Goal: Book appointment/travel/reservation

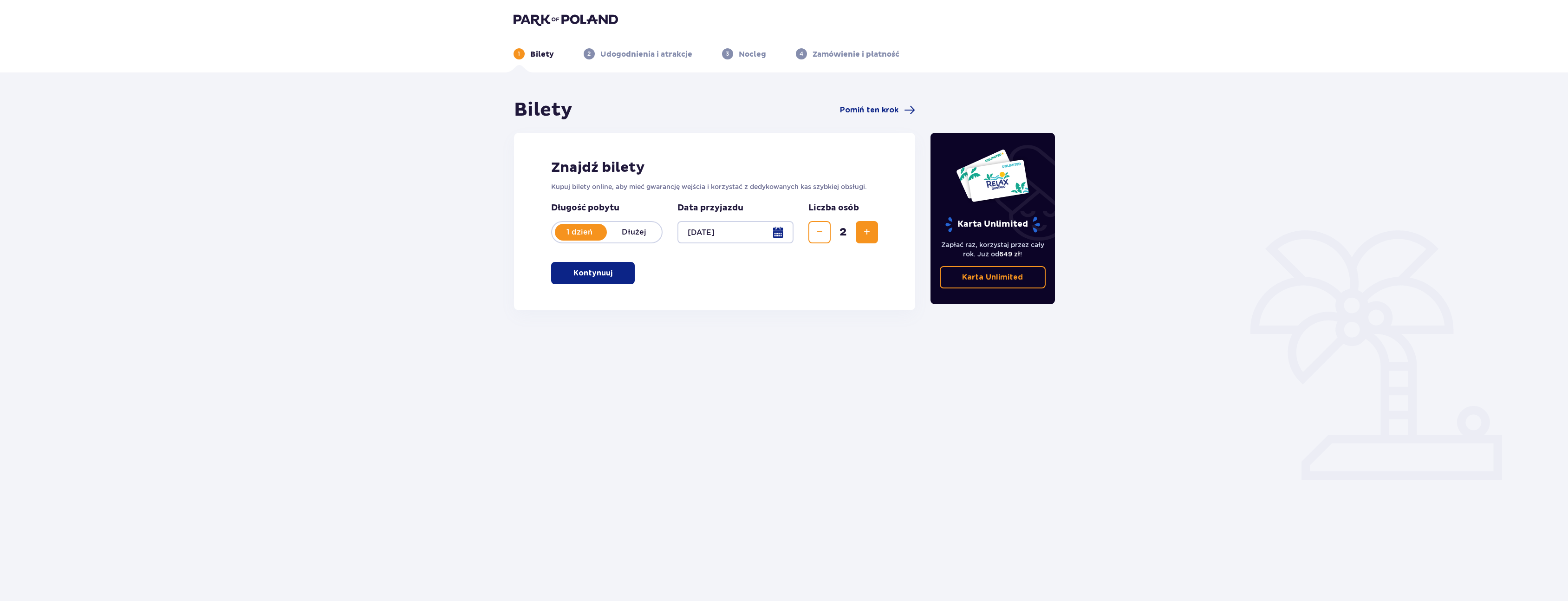
click at [598, 278] on button "Kontynuuj" at bounding box center [593, 272] width 84 height 23
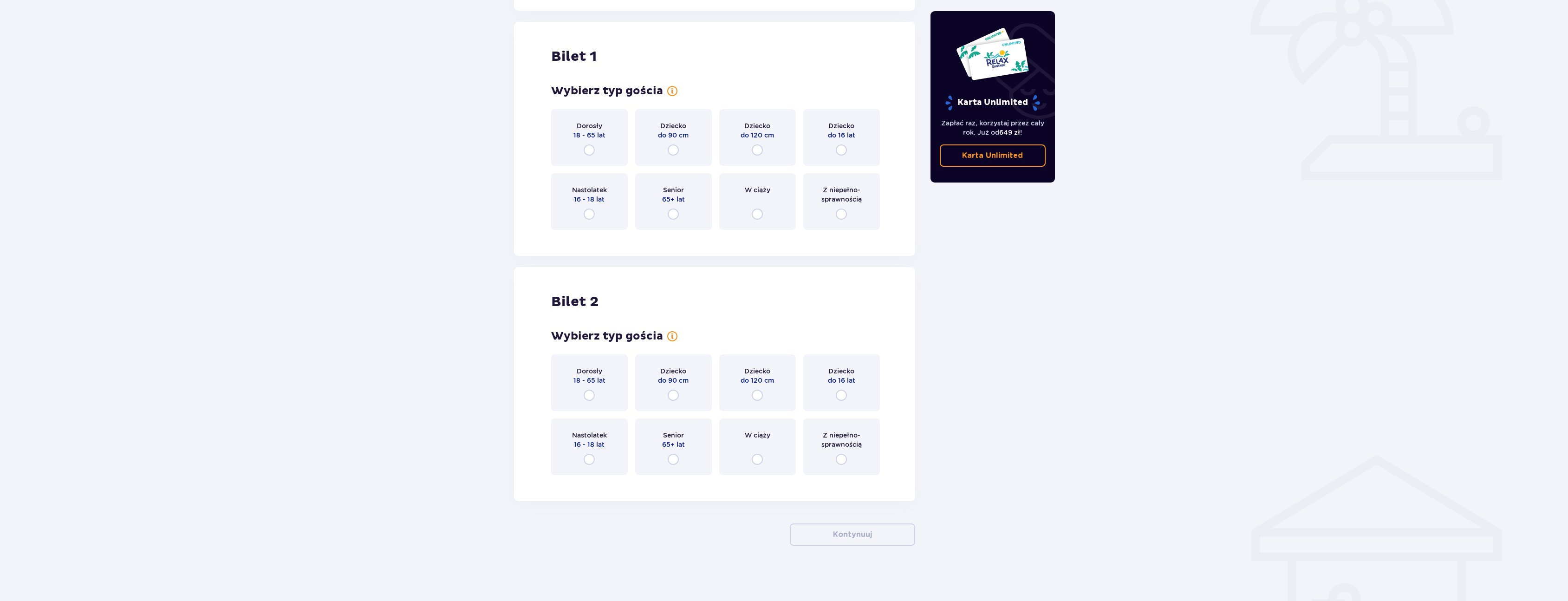
scroll to position [300, 0]
click at [587, 150] on input "radio" at bounding box center [588, 149] width 11 height 11
radio input "true"
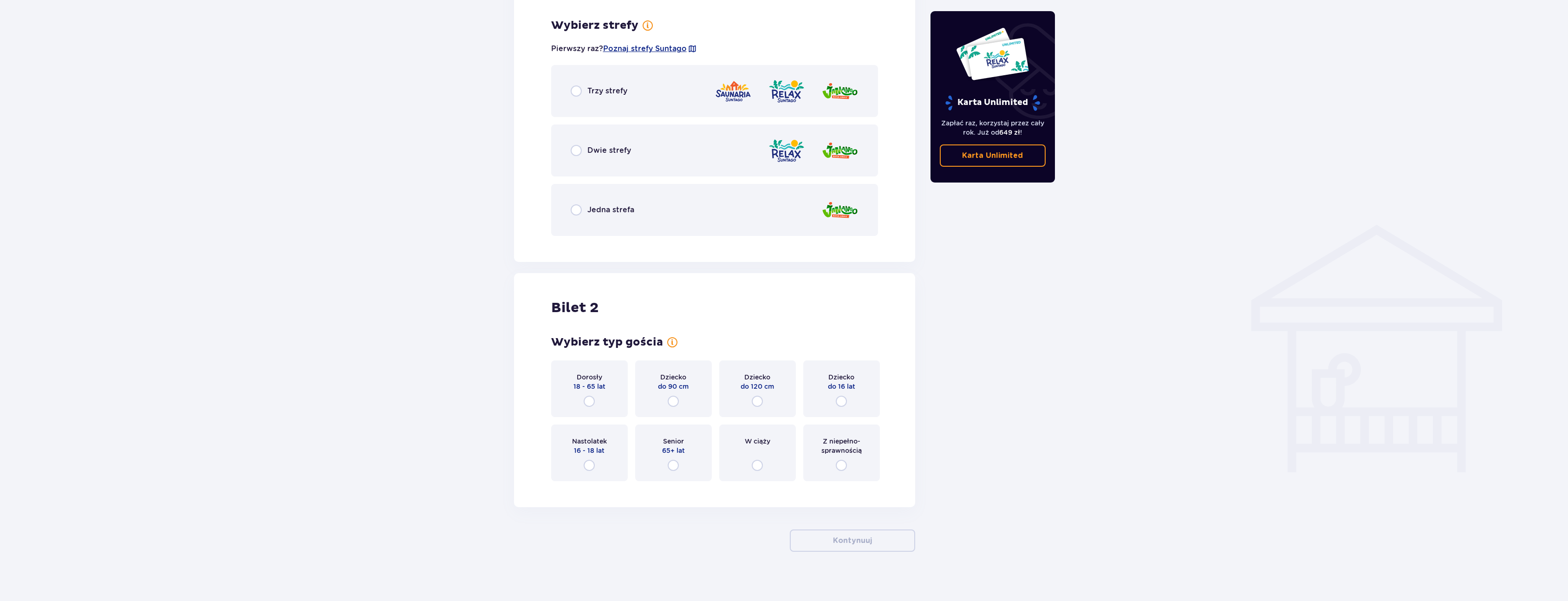
scroll to position [536, 0]
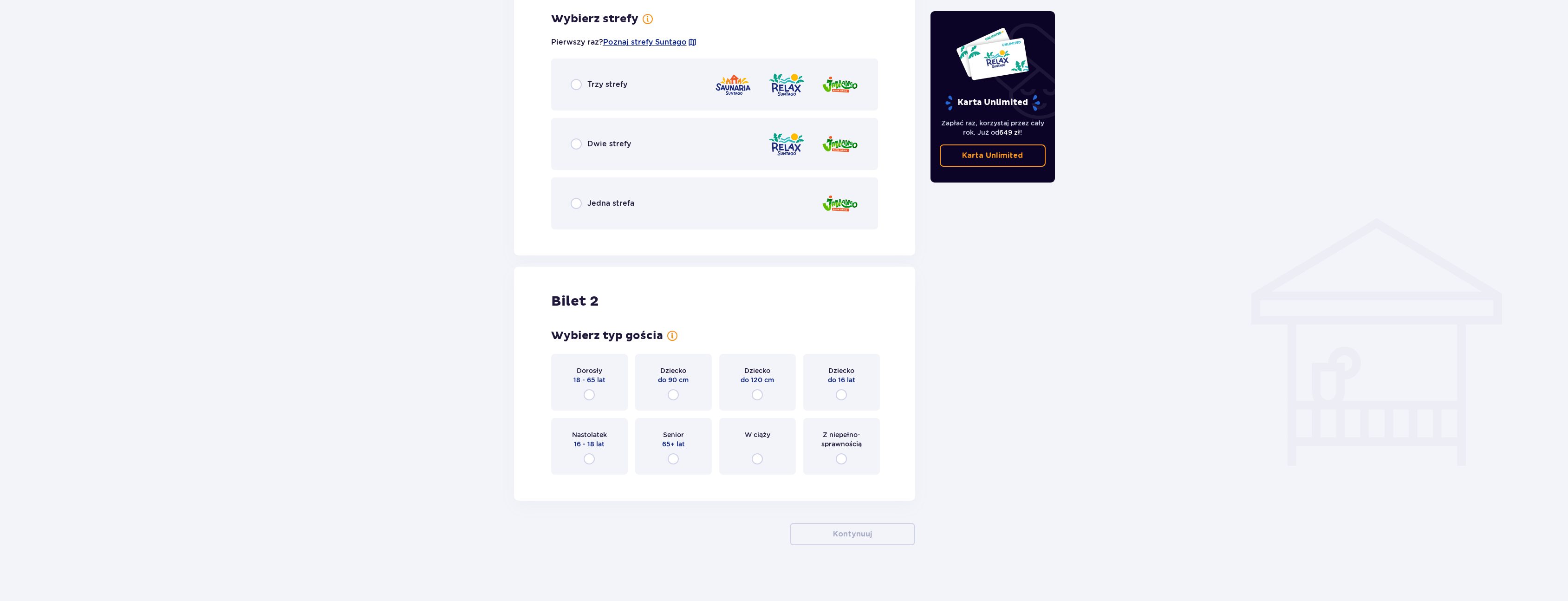
click at [577, 140] on input "radio" at bounding box center [575, 143] width 11 height 11
radio input "true"
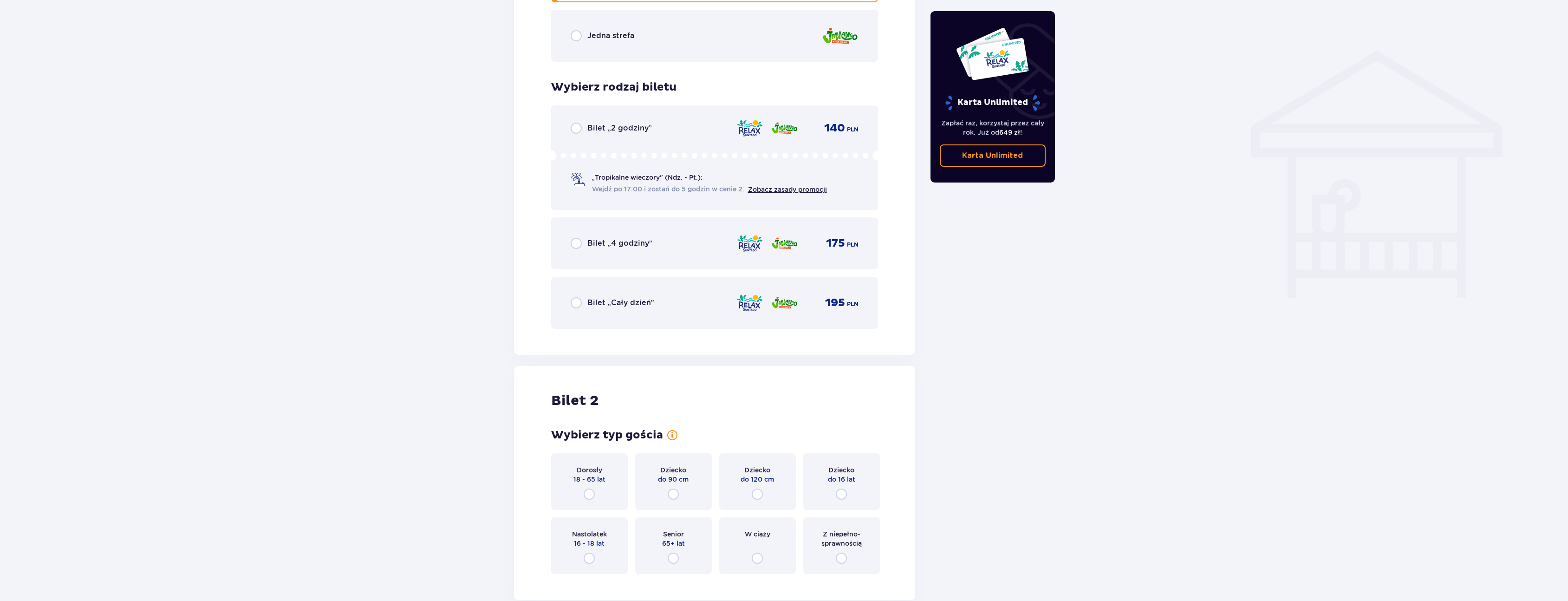
scroll to position [726, 0]
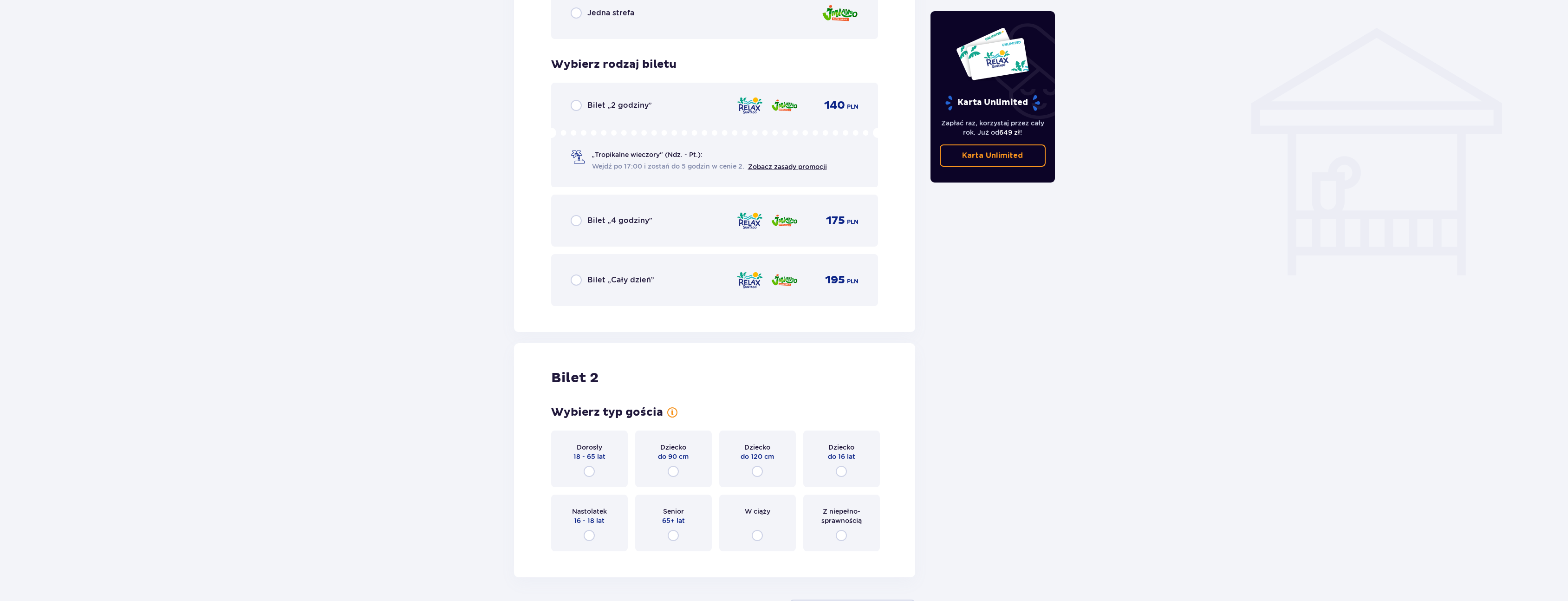
click at [577, 218] on input "radio" at bounding box center [575, 220] width 11 height 11
radio input "true"
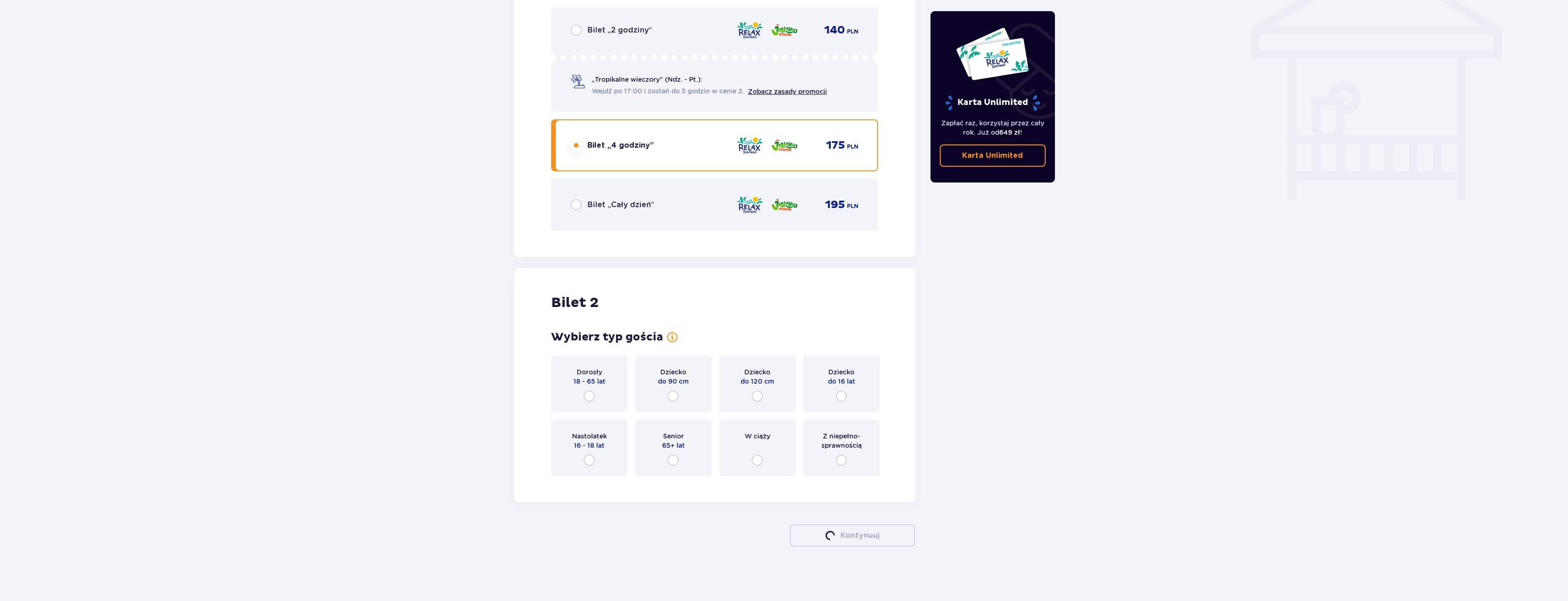
scroll to position [803, 0]
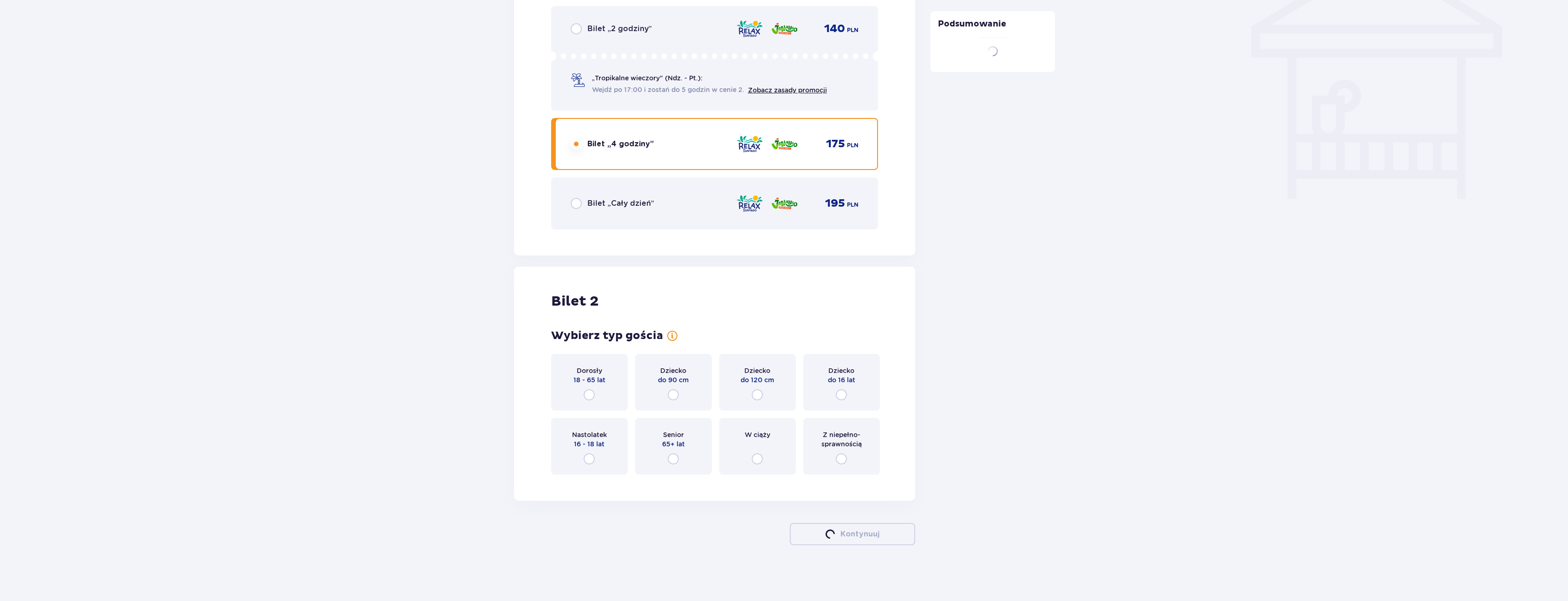
click at [595, 393] on div "Dorosły 18 - 65 lat" at bounding box center [590, 382] width 77 height 56
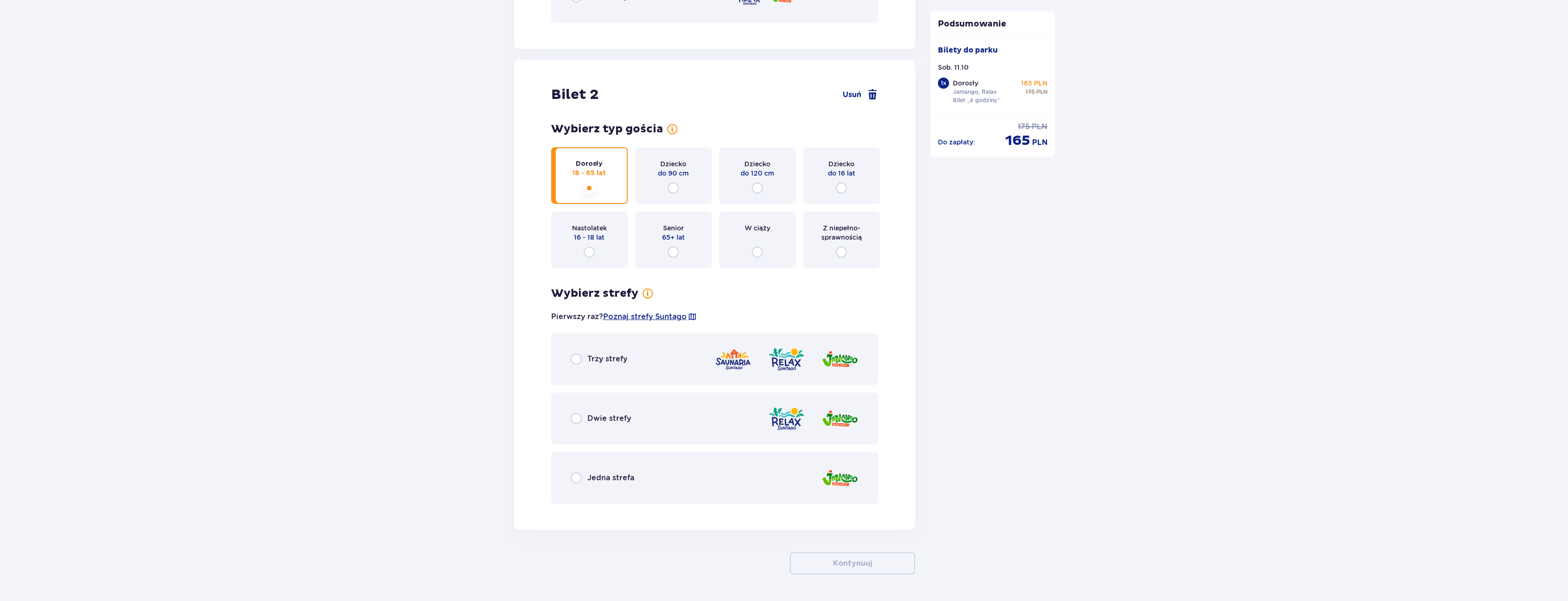
scroll to position [1039, 0]
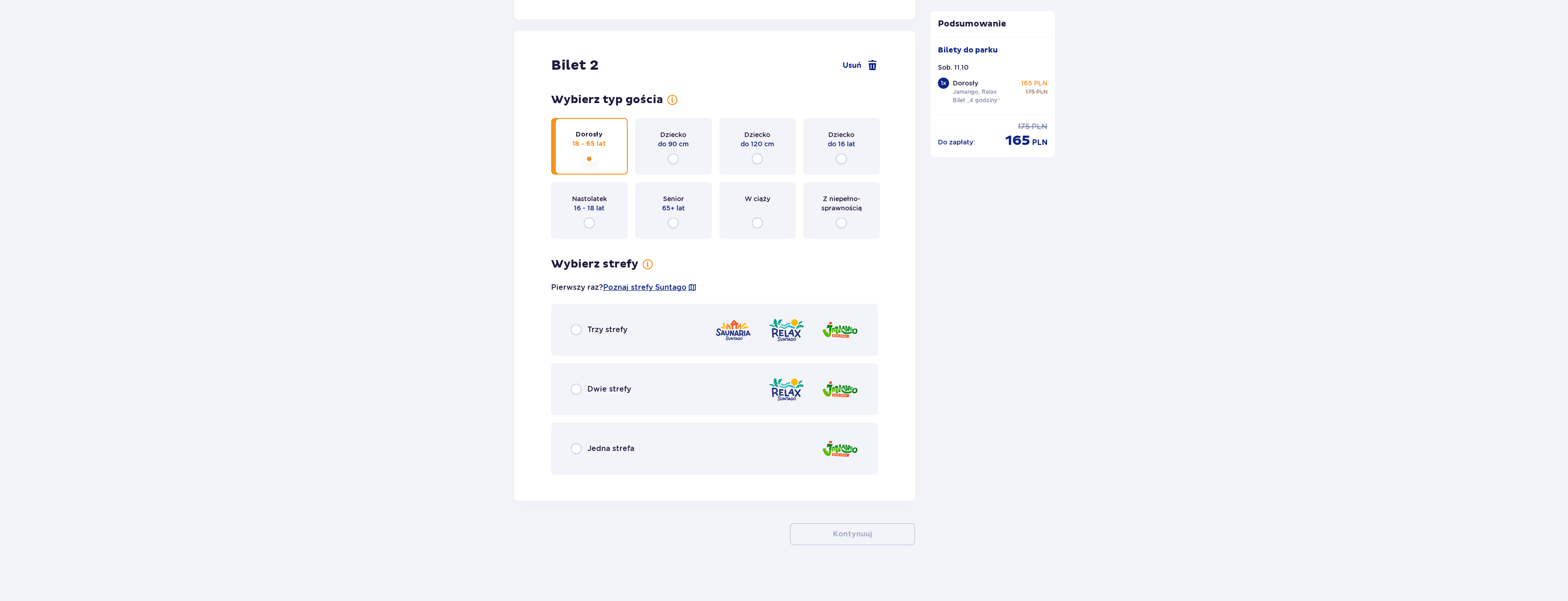
click at [573, 387] on input "radio" at bounding box center [575, 389] width 11 height 11
radio input "true"
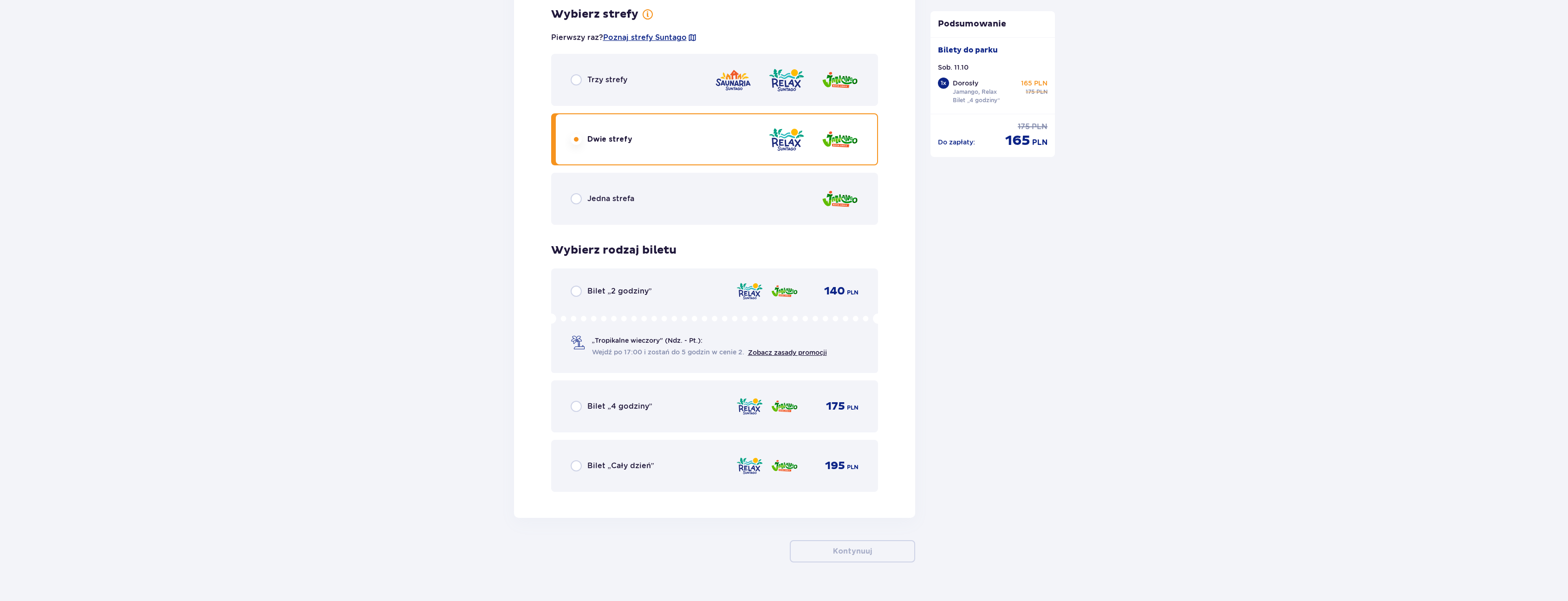
scroll to position [1306, 0]
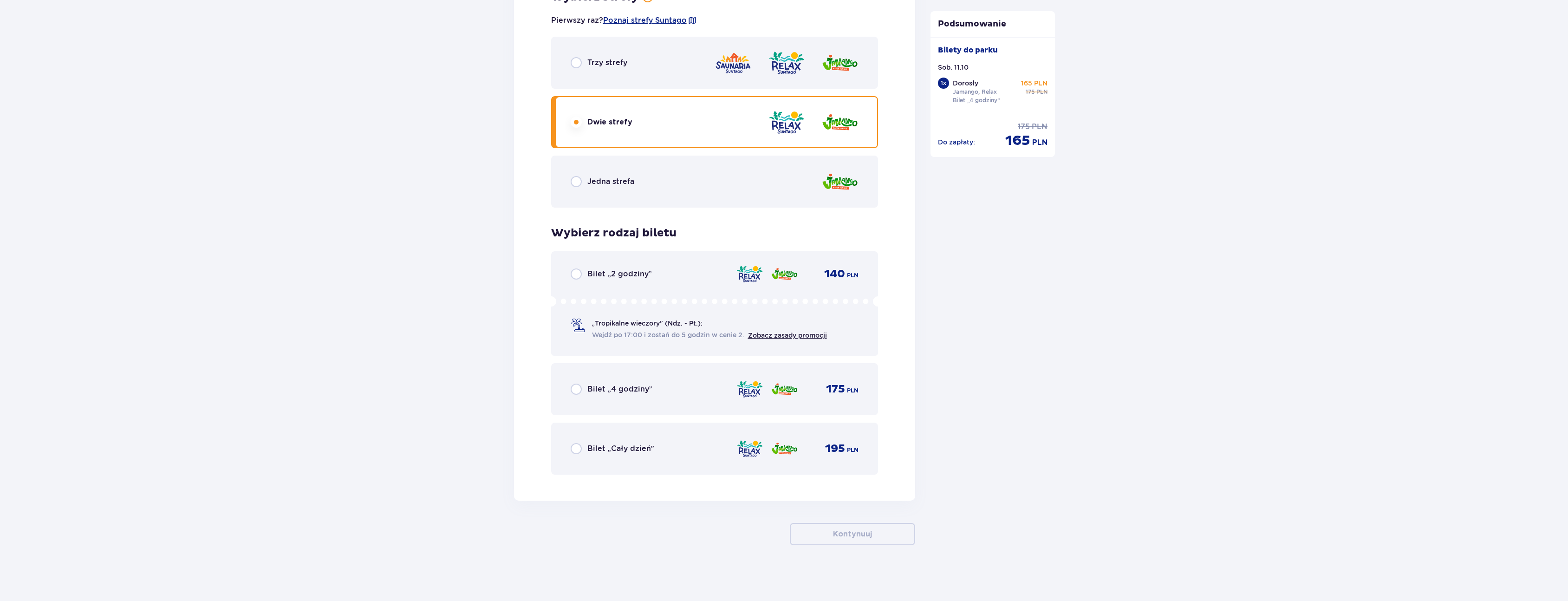
click at [575, 391] on input "radio" at bounding box center [575, 389] width 11 height 11
radio input "true"
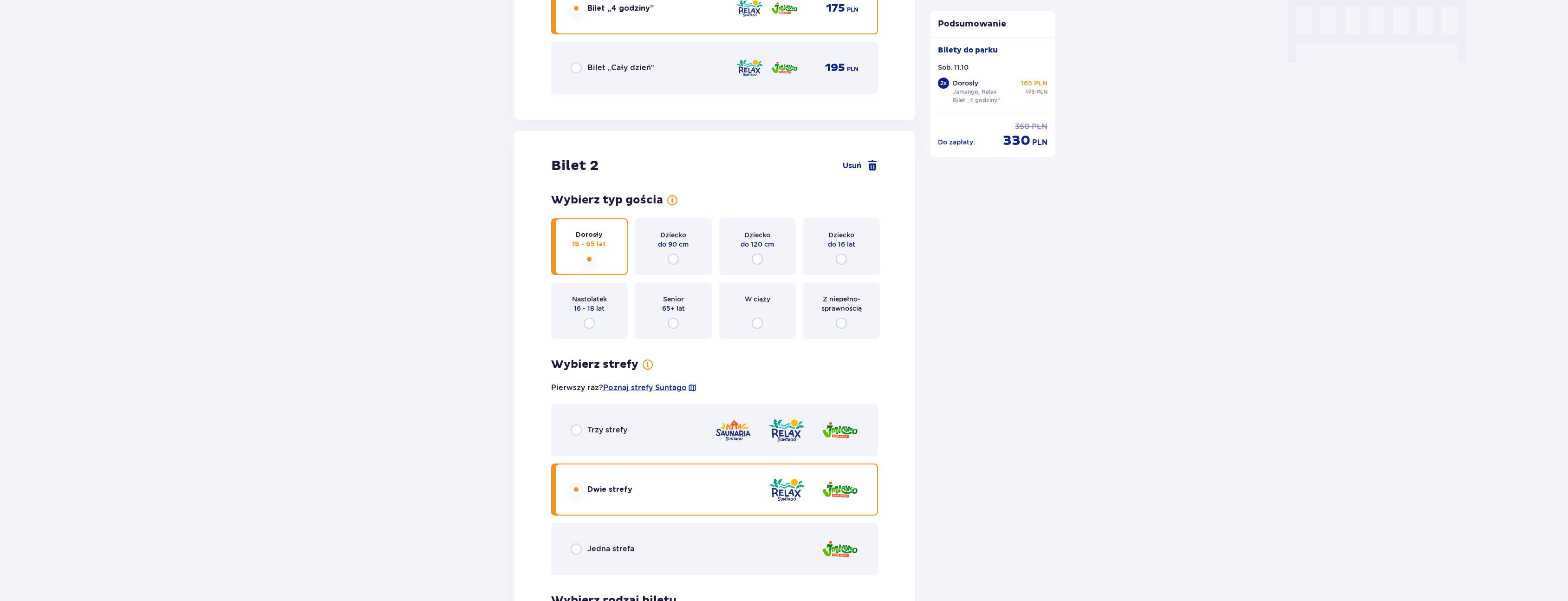
scroll to position [937, 0]
